Goal: Transaction & Acquisition: Purchase product/service

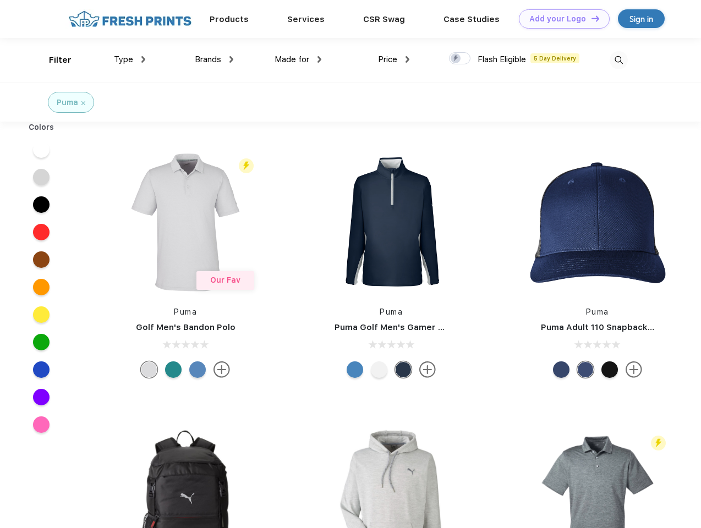
click at [560, 19] on link "Add your Logo Design Tool" at bounding box center [564, 18] width 91 height 19
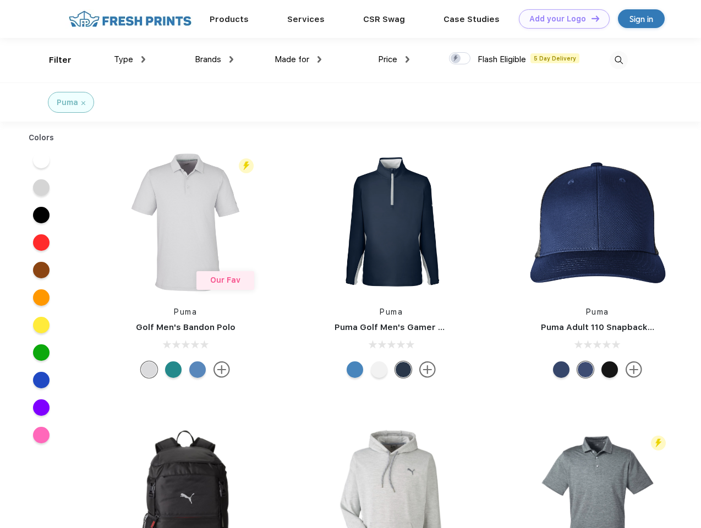
click at [0, 0] on div "Design Tool" at bounding box center [0, 0] width 0 height 0
click at [591, 18] on link "Add your Logo Design Tool" at bounding box center [564, 18] width 91 height 19
click at [53, 60] on div "Filter" at bounding box center [60, 60] width 23 height 13
click at [130, 59] on span "Type" at bounding box center [123, 59] width 19 height 10
click at [214, 59] on span "Brands" at bounding box center [208, 59] width 26 height 10
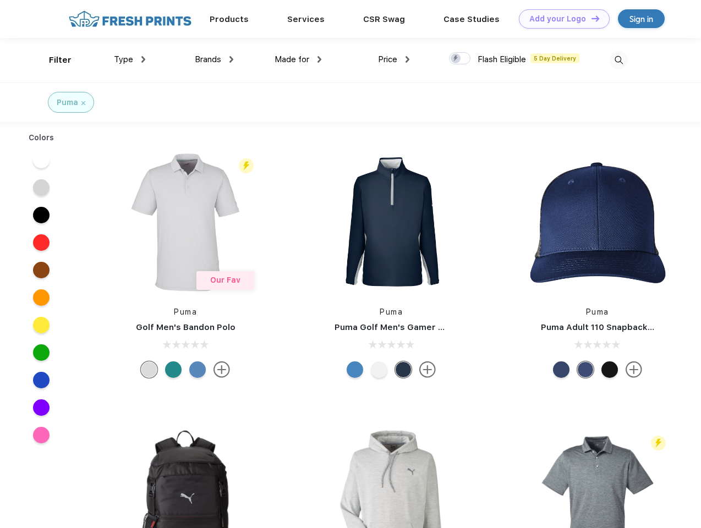
click at [298, 59] on span "Made for" at bounding box center [292, 59] width 35 height 10
click at [394, 59] on span "Price" at bounding box center [387, 59] width 19 height 10
click at [460, 59] on div at bounding box center [459, 58] width 21 height 12
click at [456, 59] on input "checkbox" at bounding box center [452, 55] width 7 height 7
click at [619, 60] on img at bounding box center [619, 60] width 18 height 18
